Goal: Information Seeking & Learning: Learn about a topic

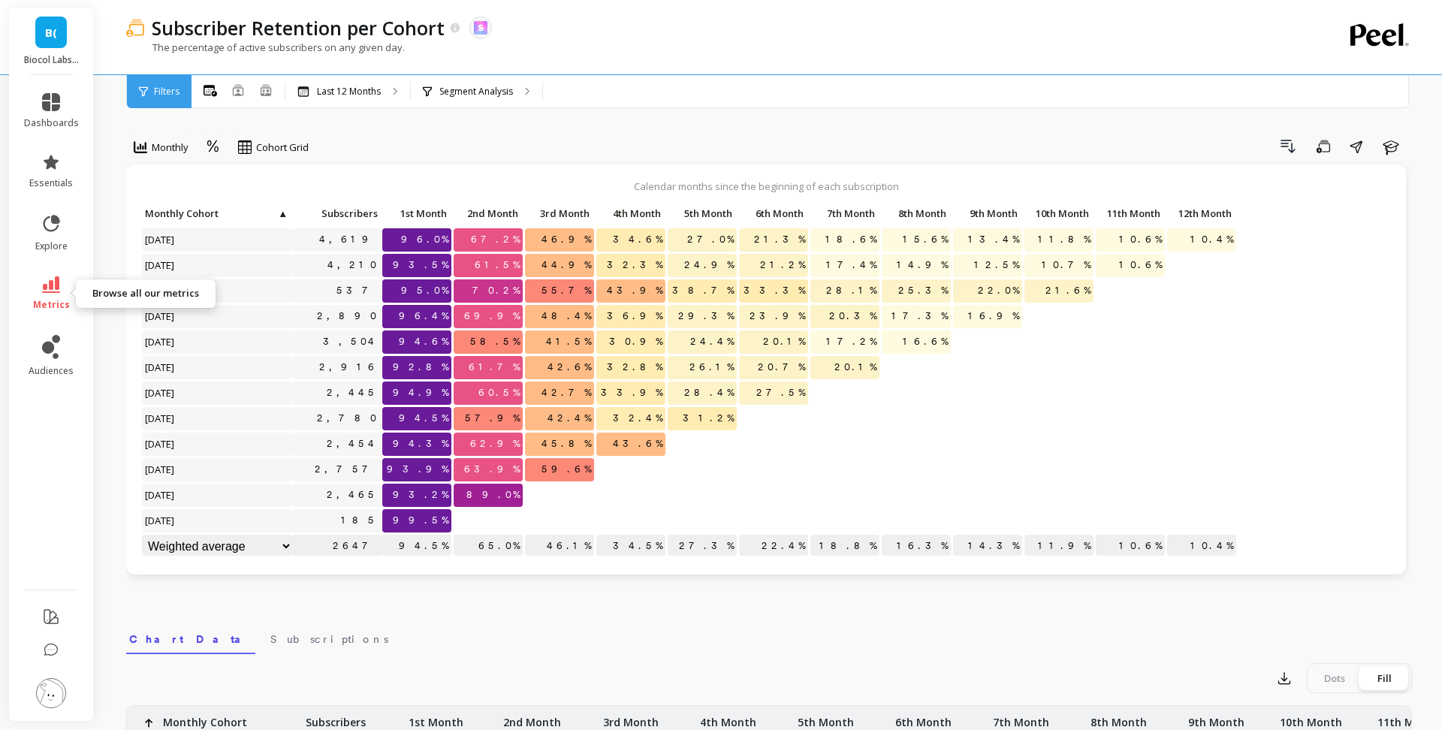
click at [59, 283] on icon at bounding box center [51, 284] width 18 height 17
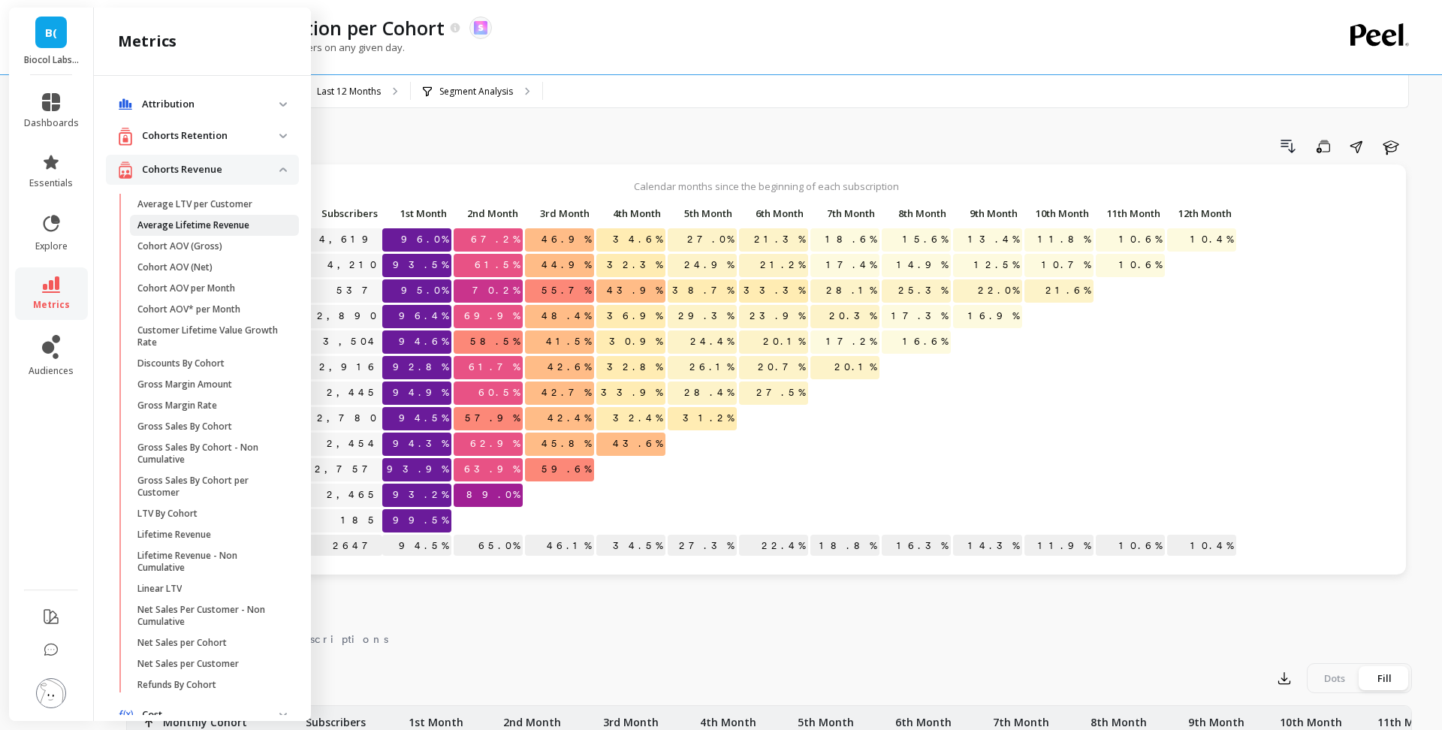
click at [192, 231] on p "Average Lifetime Revenue" at bounding box center [193, 225] width 112 height 12
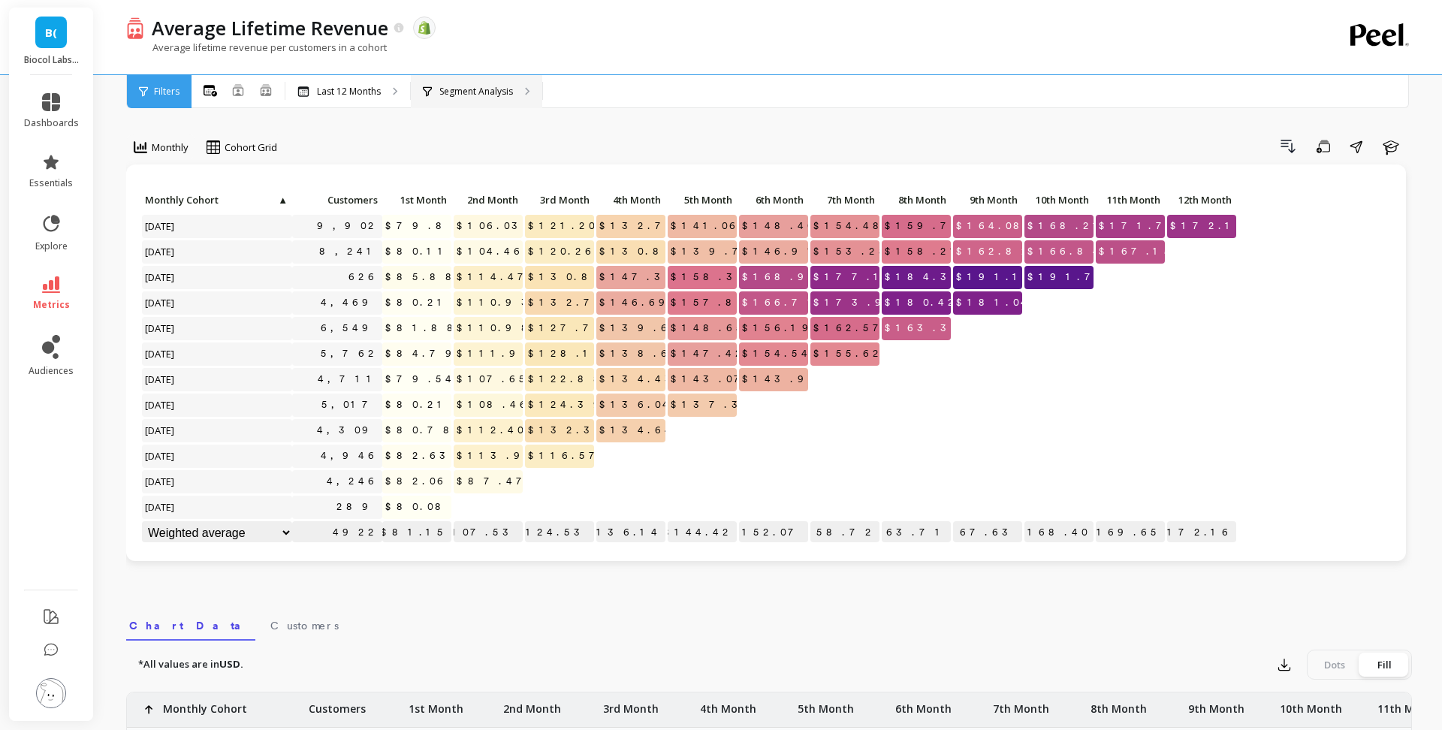
click at [444, 87] on p "Segment Analysis" at bounding box center [476, 92] width 74 height 12
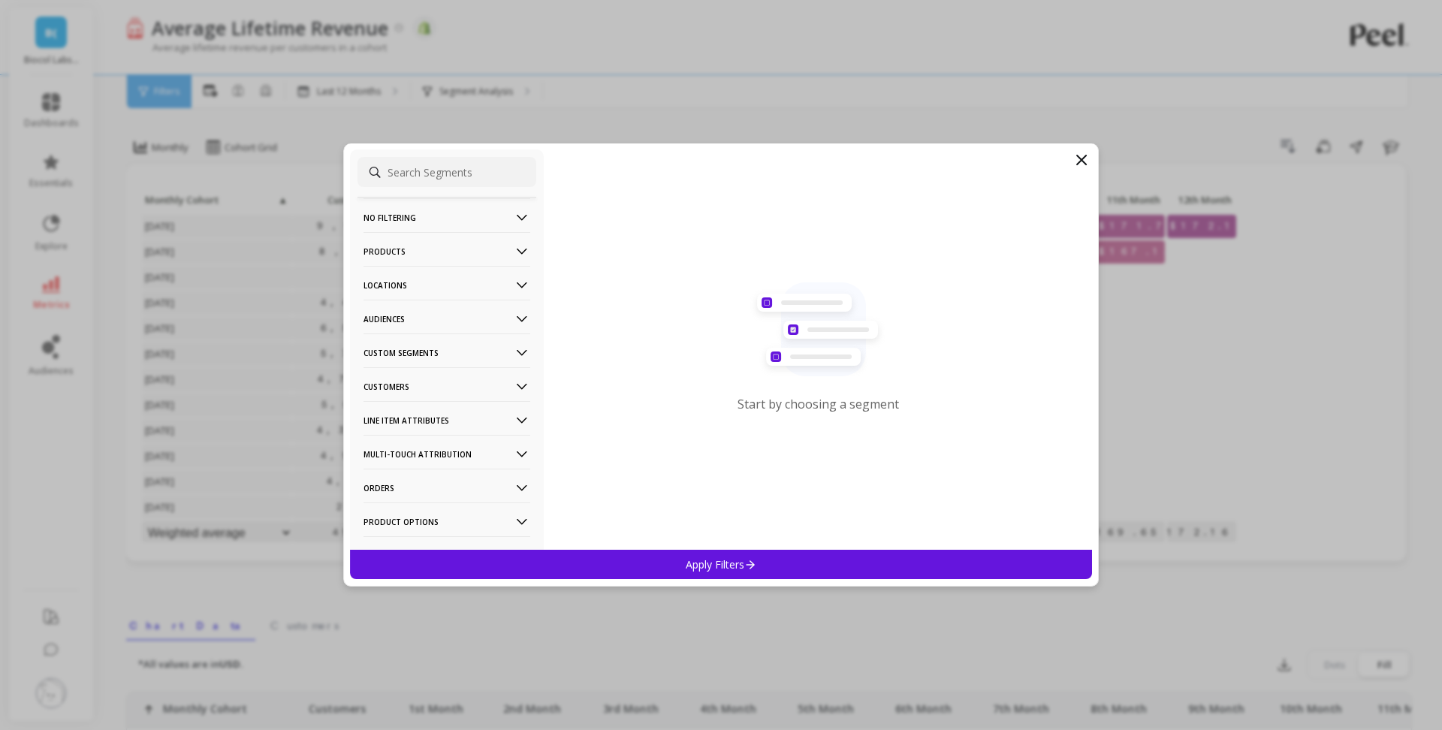
click at [435, 257] on p "Products" at bounding box center [446, 251] width 167 height 38
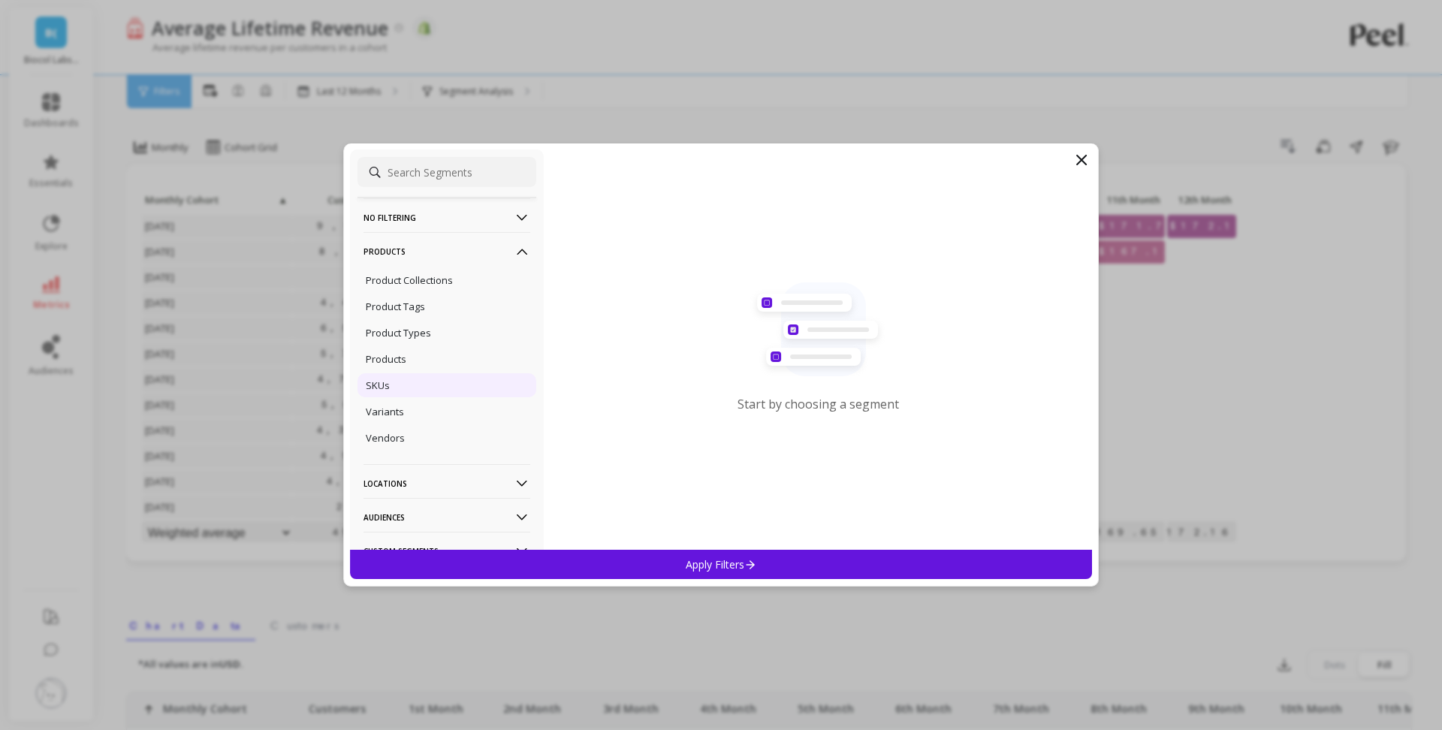
click at [408, 376] on div "SKUs" at bounding box center [446, 385] width 179 height 24
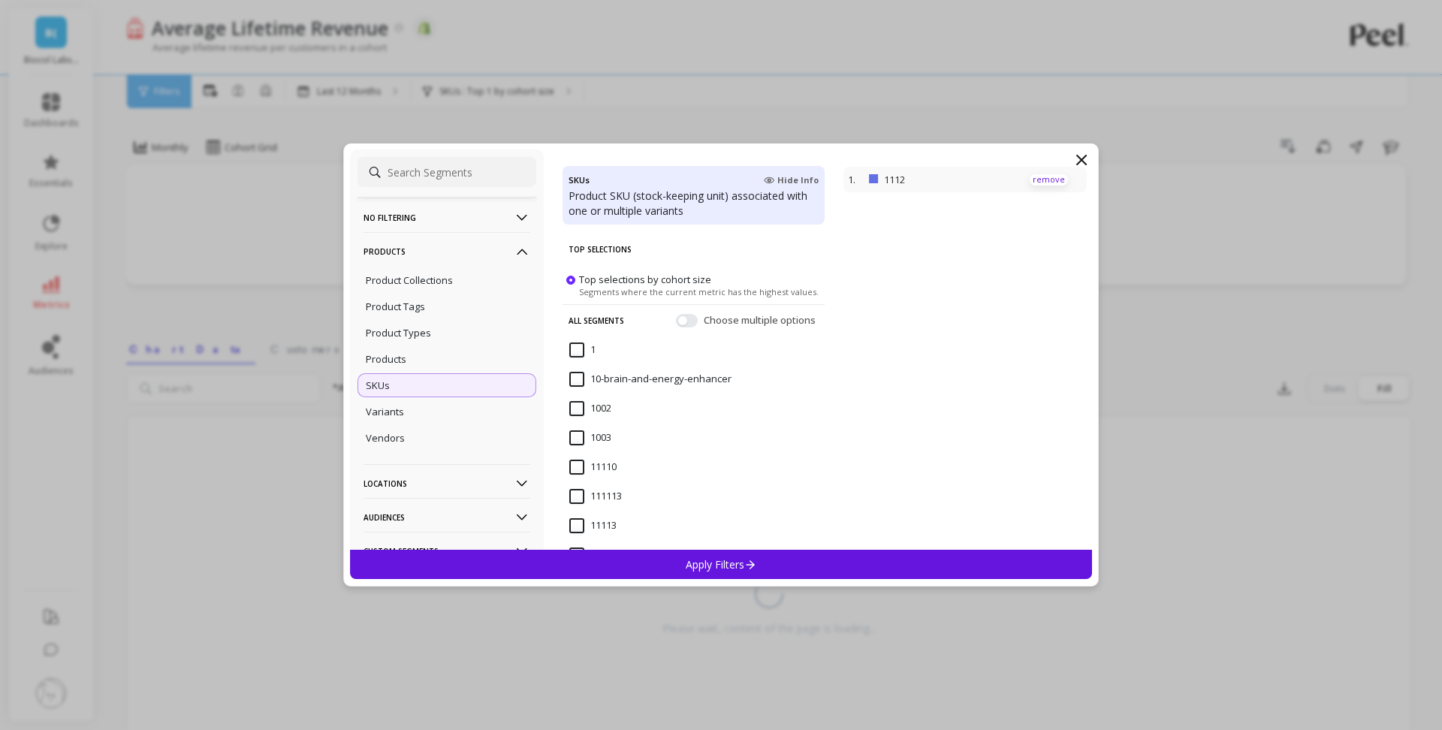
click at [1054, 178] on p "remove" at bounding box center [1048, 179] width 38 height 11
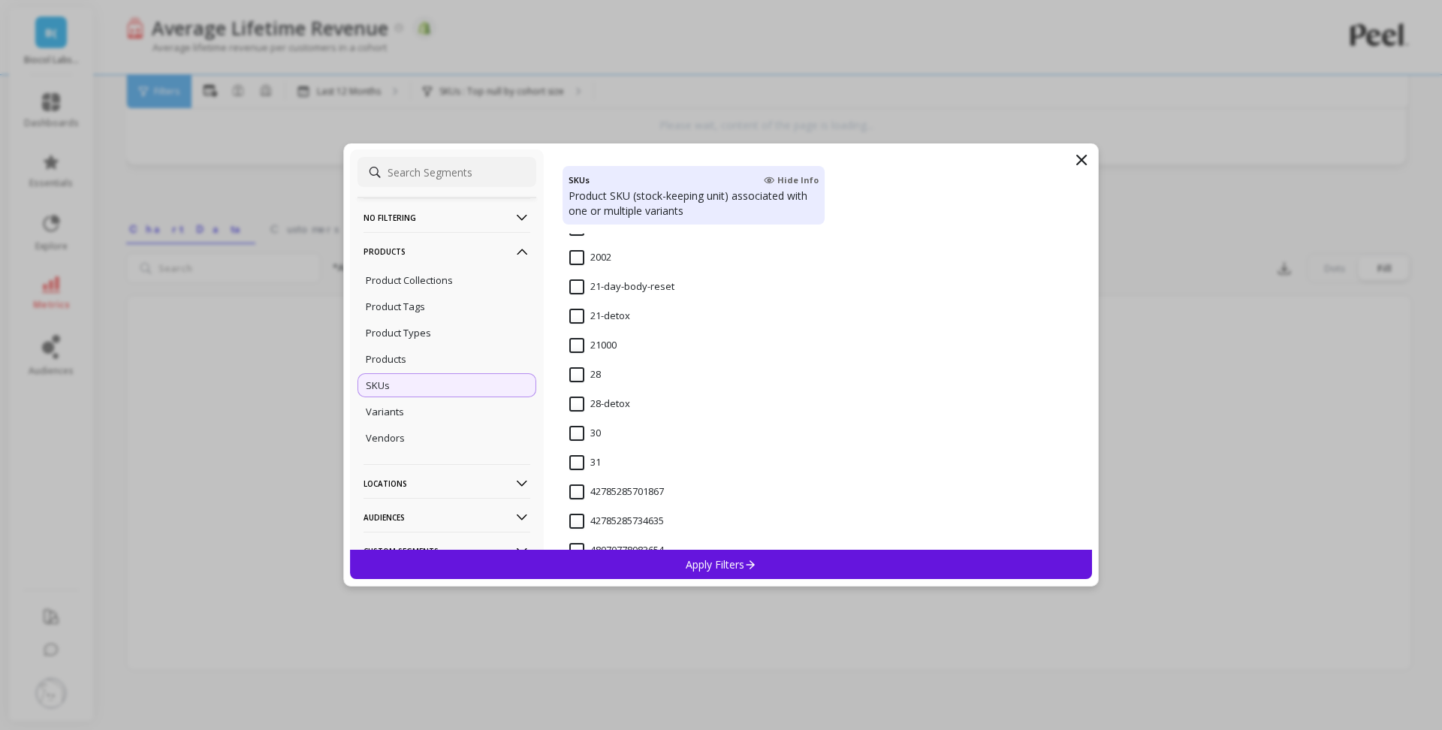
scroll to position [1345, 0]
click at [571, 411] on input "28-detox" at bounding box center [599, 410] width 61 height 15
click at [704, 565] on p "Apply Filters" at bounding box center [721, 564] width 71 height 14
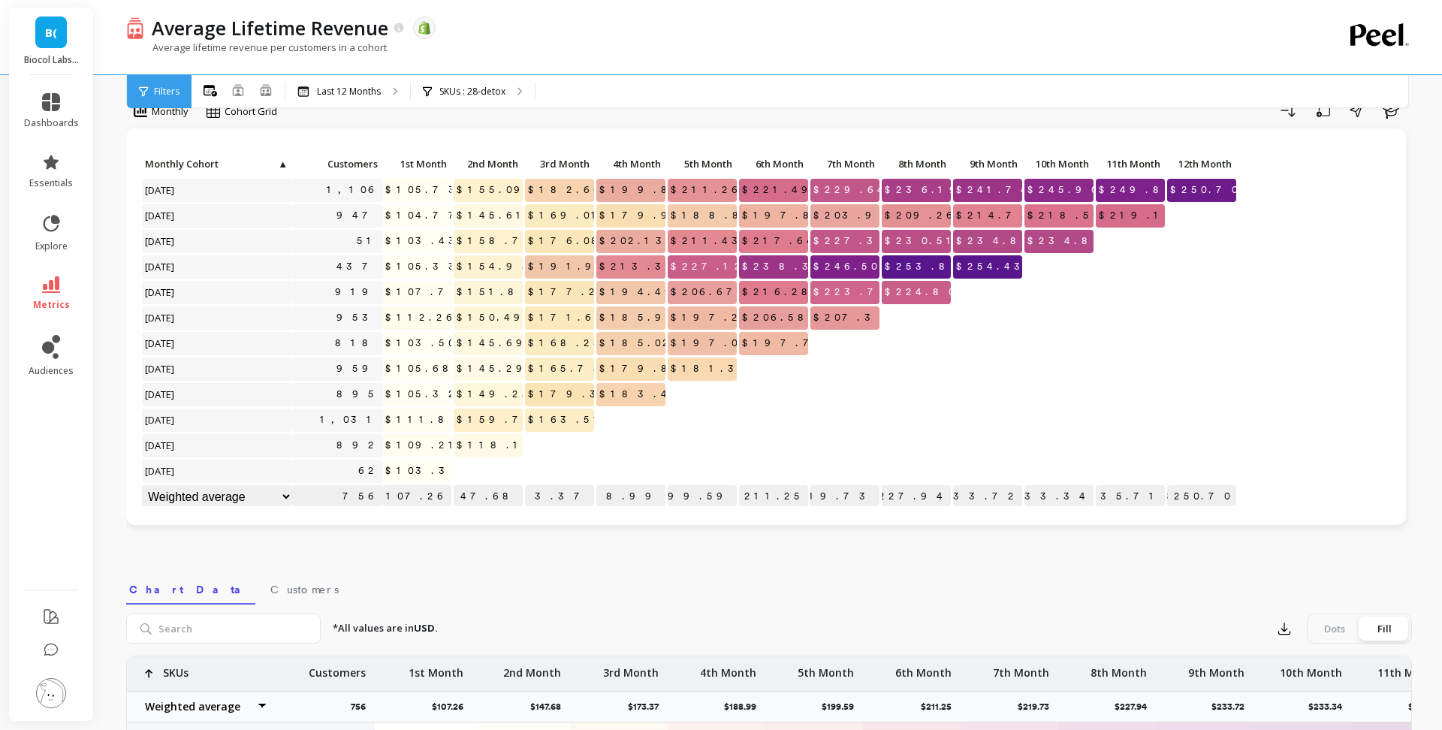
scroll to position [37, 0]
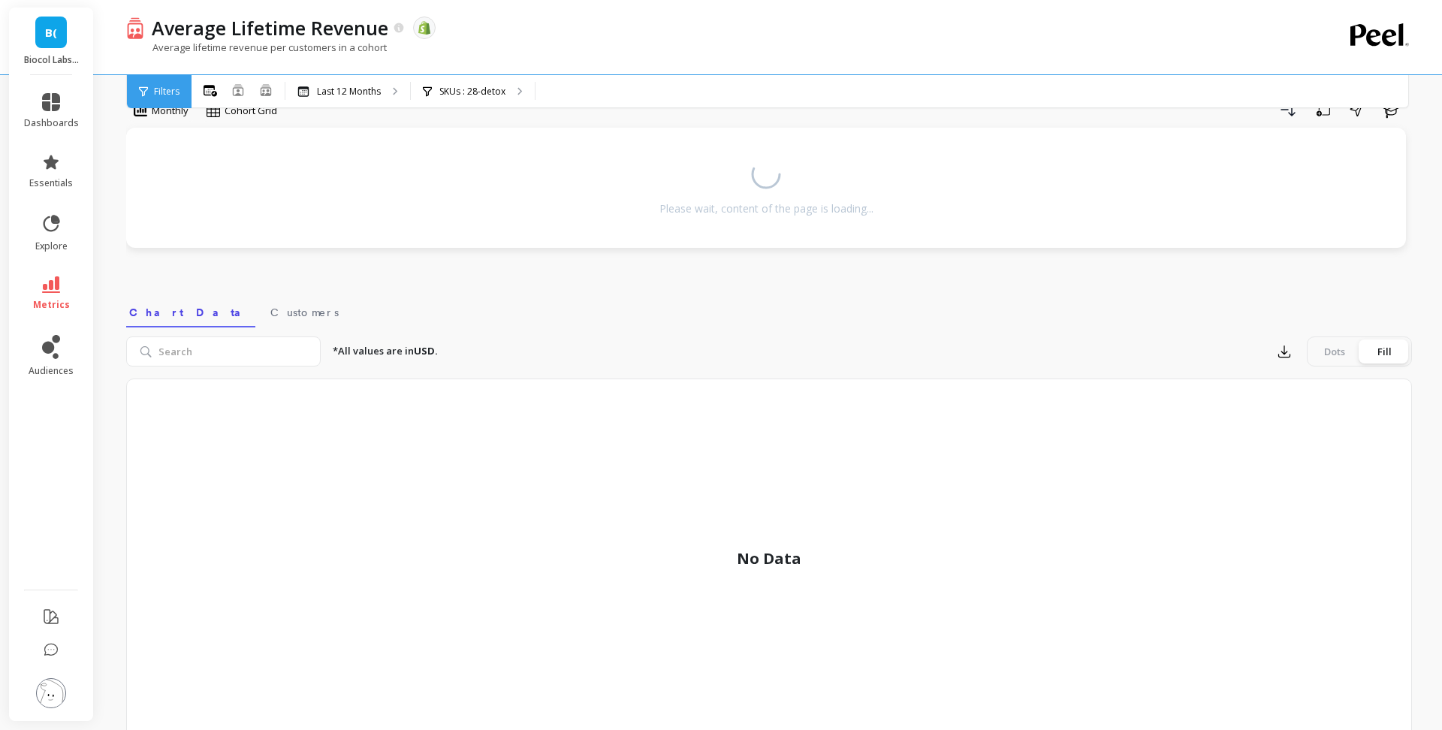
scroll to position [120, 0]
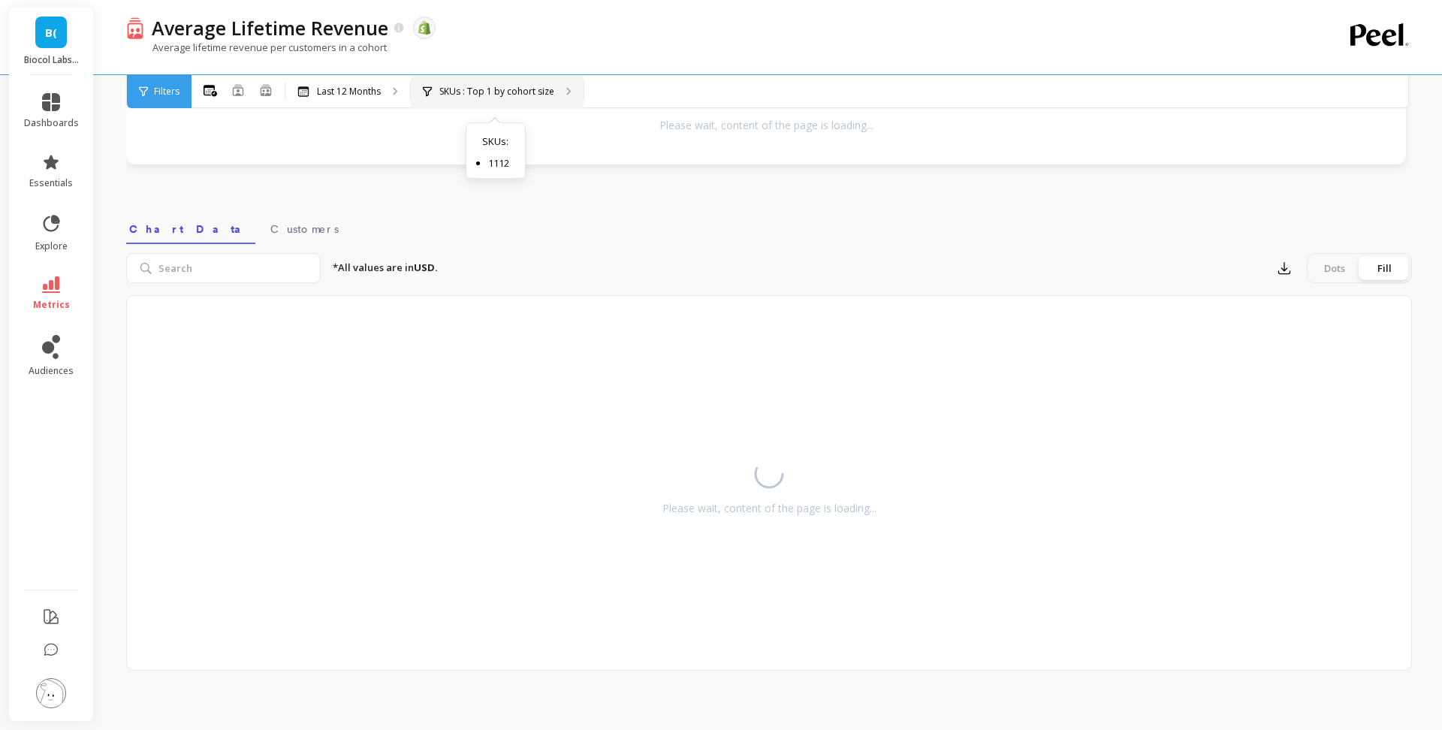
click at [493, 94] on p "SKUs : Top 1 by cohort size" at bounding box center [496, 92] width 115 height 12
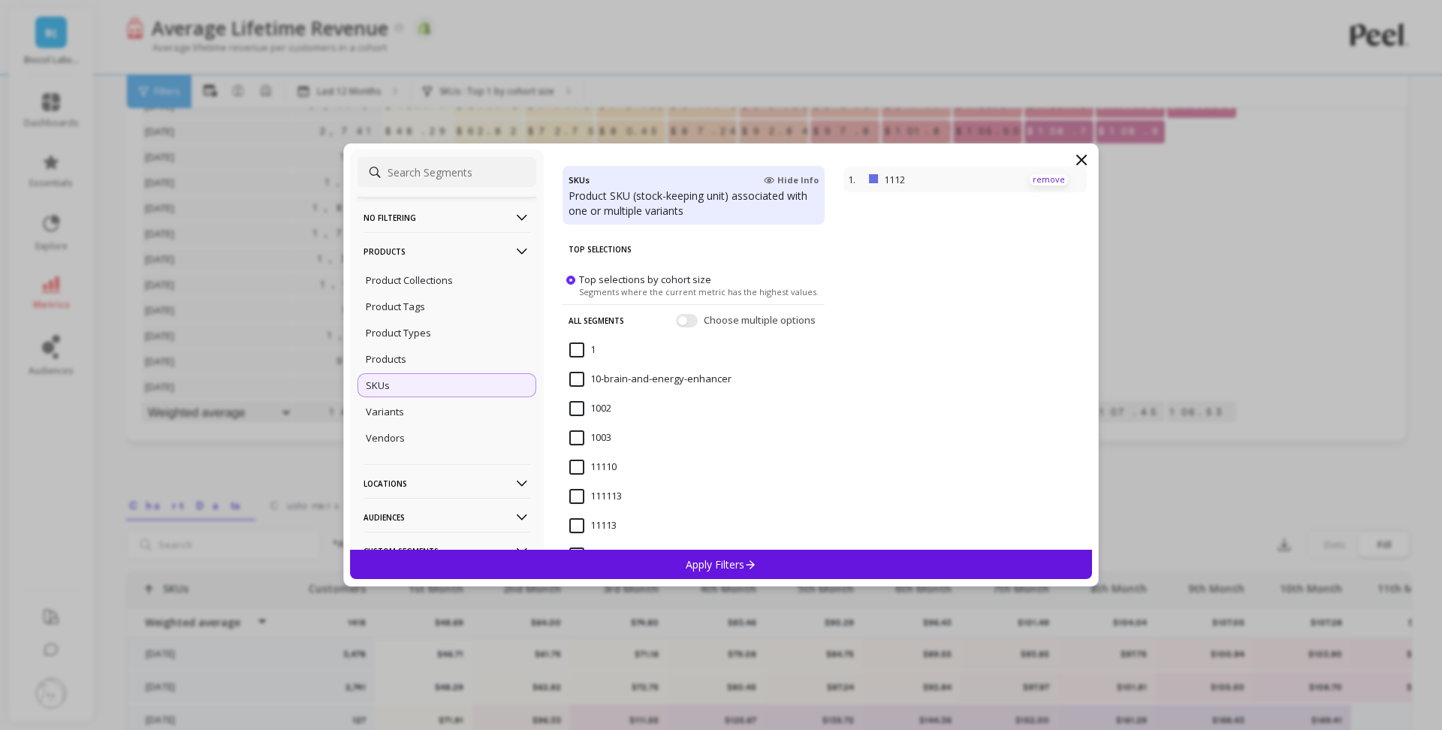
click at [1049, 181] on p "remove" at bounding box center [1048, 179] width 38 height 11
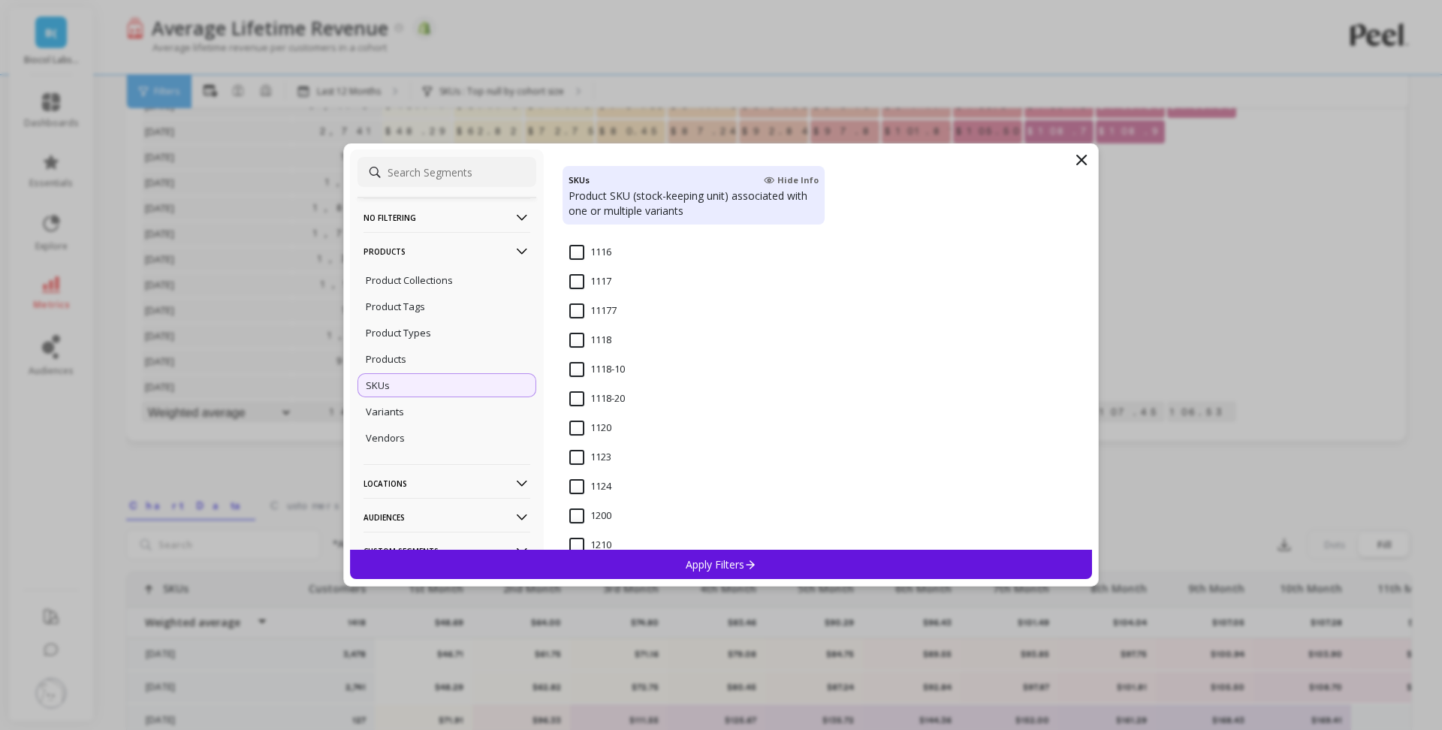
scroll to position [776, 0]
click at [577, 460] on input "1123" at bounding box center [590, 452] width 42 height 15
click at [668, 560] on div "Apply Filters" at bounding box center [721, 564] width 742 height 29
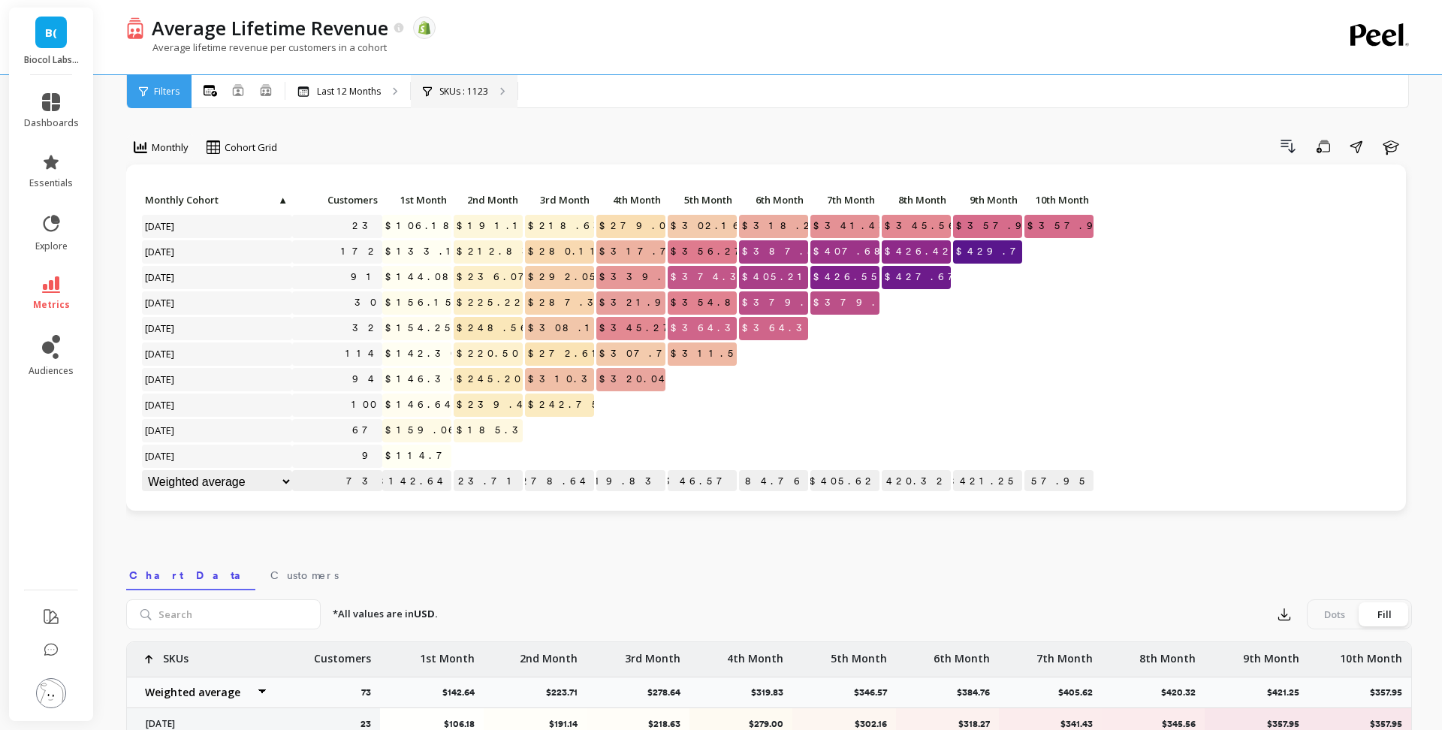
click at [482, 82] on div "SKUs : 1123" at bounding box center [464, 91] width 107 height 33
click at [476, 95] on p "SKUs : 1123" at bounding box center [463, 92] width 49 height 12
click at [456, 100] on div "SKUs : 1123" at bounding box center [464, 91] width 107 height 33
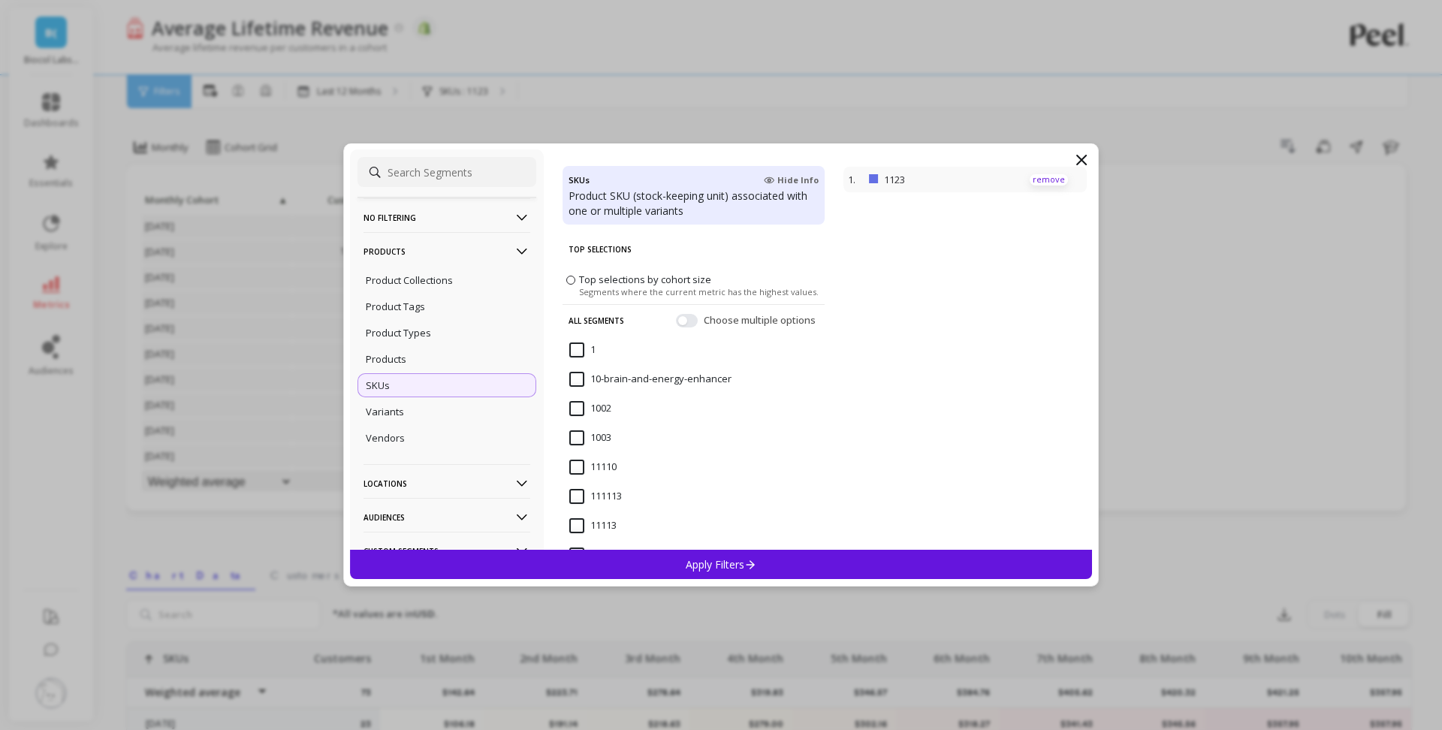
click at [1041, 180] on p "remove" at bounding box center [1048, 179] width 38 height 11
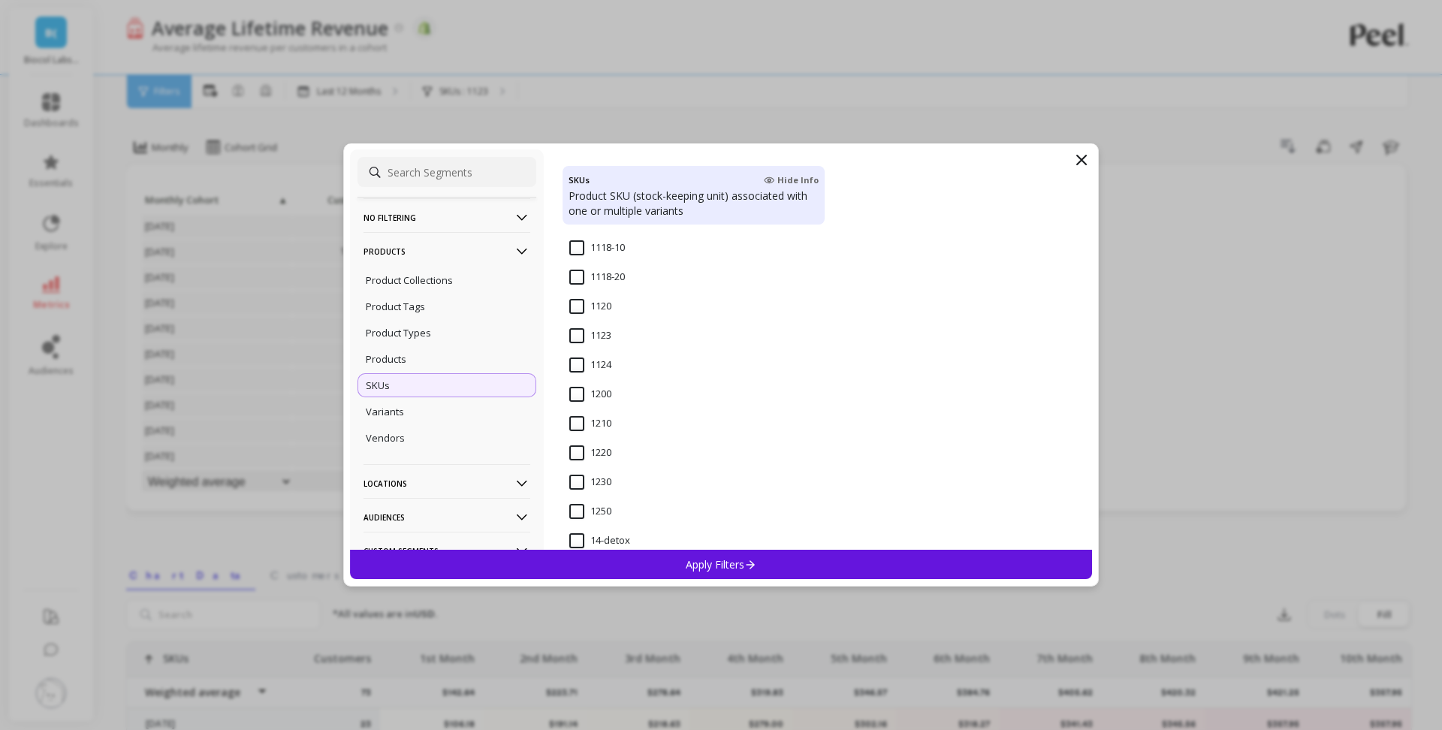
scroll to position [891, 0]
click at [574, 366] on input "1124" at bounding box center [590, 366] width 42 height 15
click at [752, 556] on div "Apply Filters" at bounding box center [721, 564] width 742 height 29
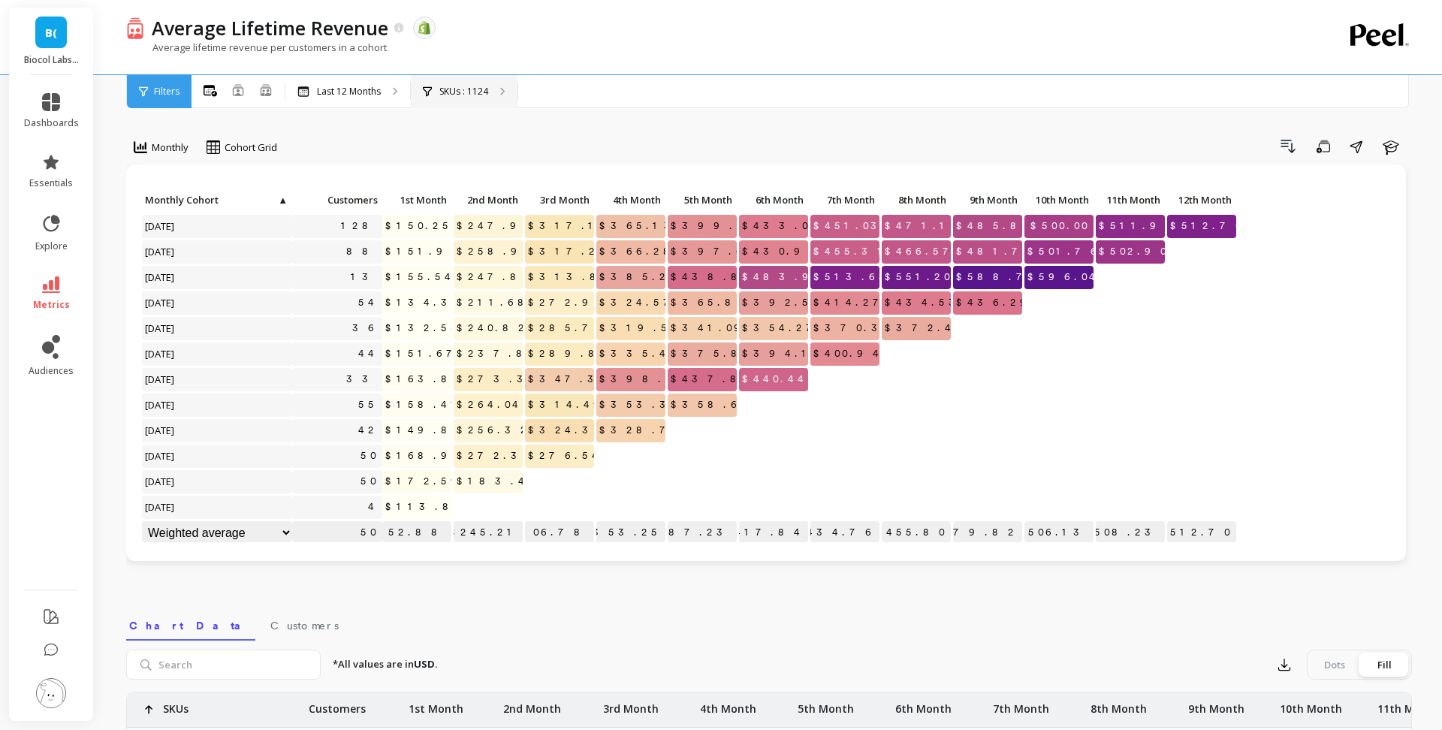
click at [481, 90] on p "SKUs : 1124" at bounding box center [463, 92] width 49 height 12
click at [472, 89] on p "SKUs : 1124" at bounding box center [463, 92] width 49 height 12
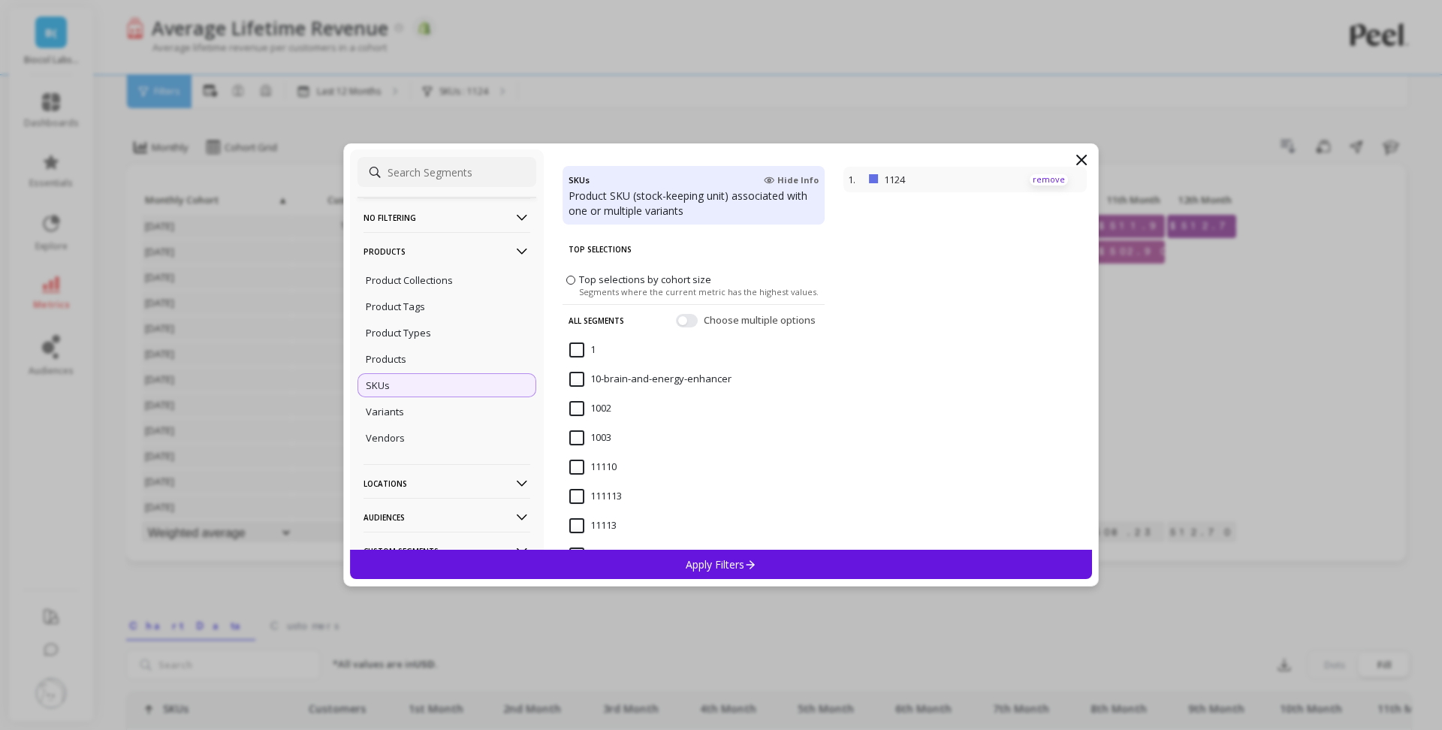
click at [1037, 176] on p "remove" at bounding box center [1048, 179] width 38 height 11
click at [664, 278] on span "Top selections by cohort size" at bounding box center [645, 280] width 132 height 14
click at [0, 0] on input "Top selections by cohort size Segments where the current metric has the highest…" at bounding box center [0, 0] width 0 height 0
click at [782, 561] on div "Apply Filters" at bounding box center [721, 564] width 742 height 29
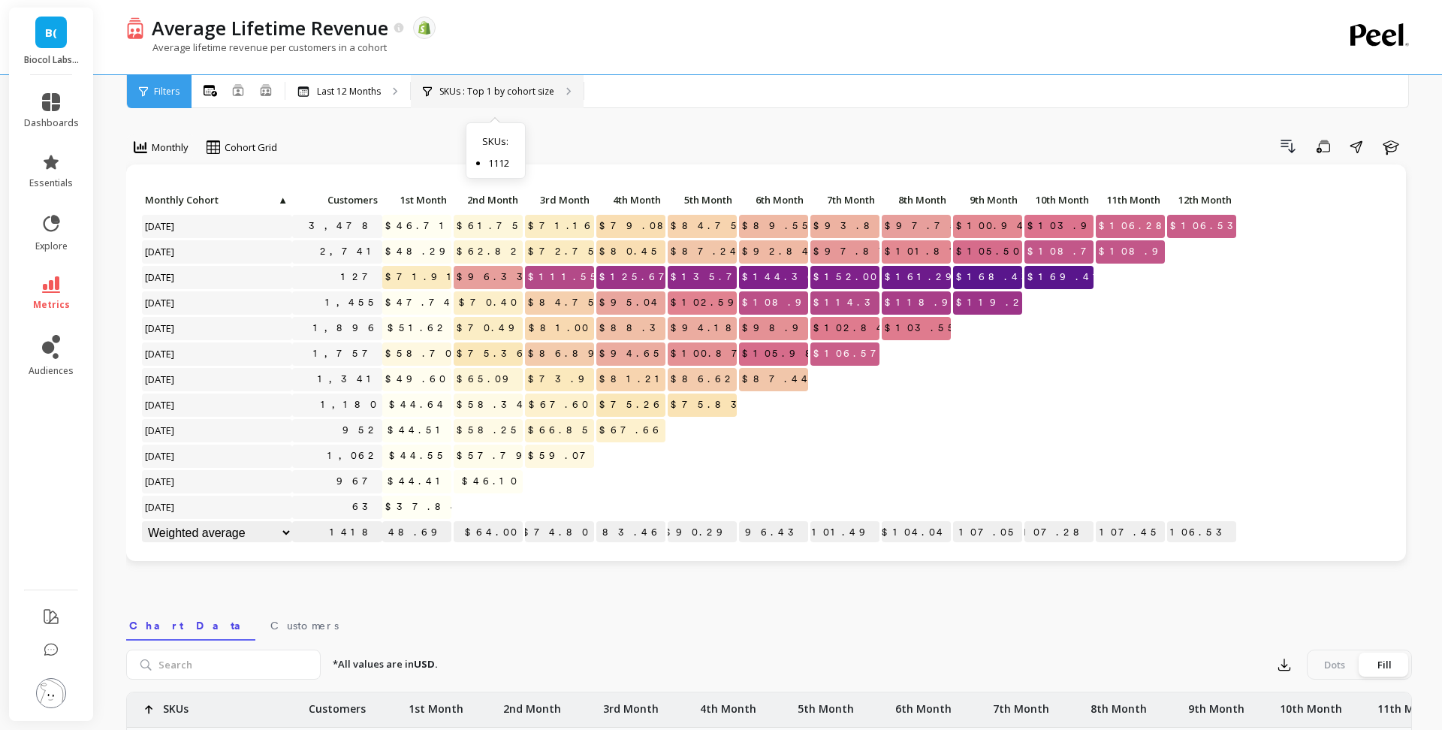
click at [523, 94] on p "SKUs : Top 1 by cohort size" at bounding box center [496, 92] width 115 height 12
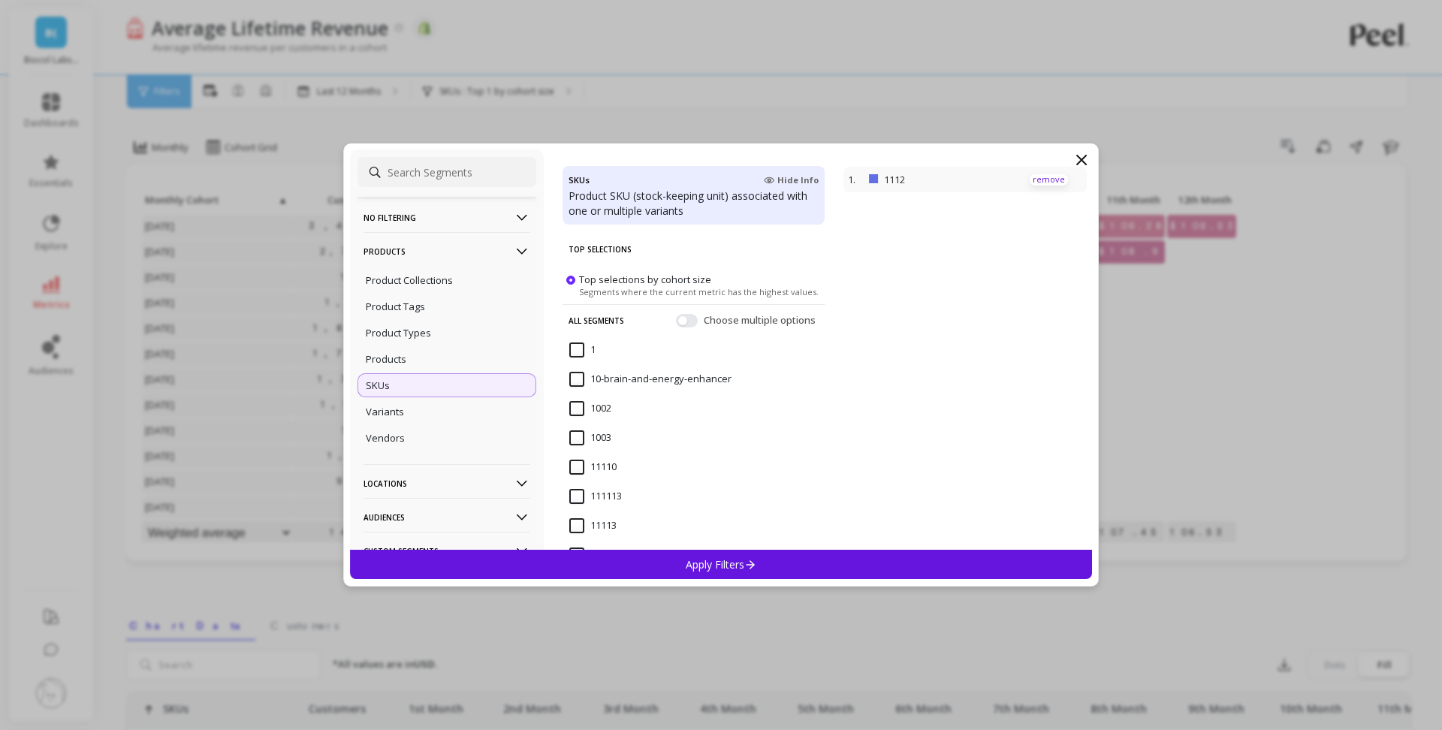
click at [1056, 178] on p "remove" at bounding box center [1048, 179] width 38 height 11
click at [754, 566] on icon at bounding box center [750, 564] width 13 height 13
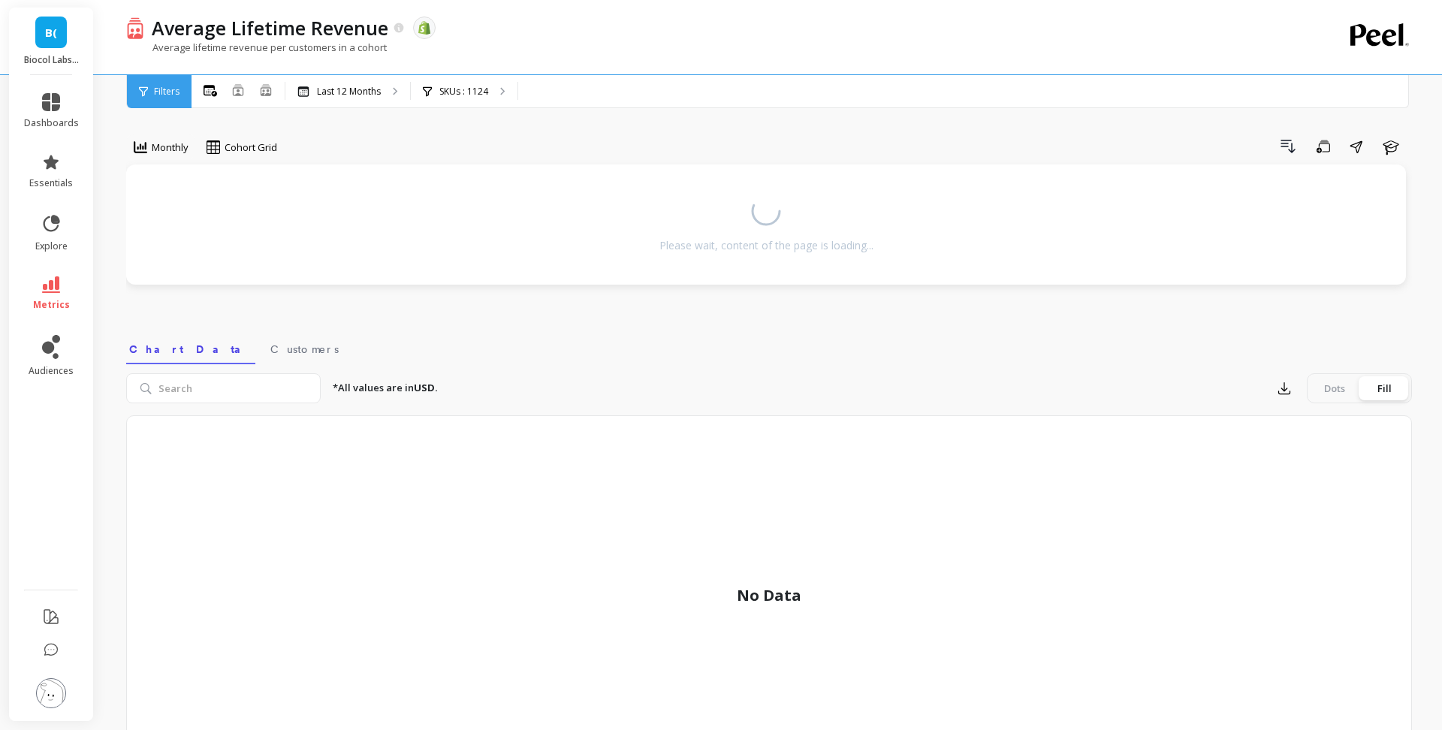
scroll to position [120, 0]
